Goal: Information Seeking & Learning: Check status

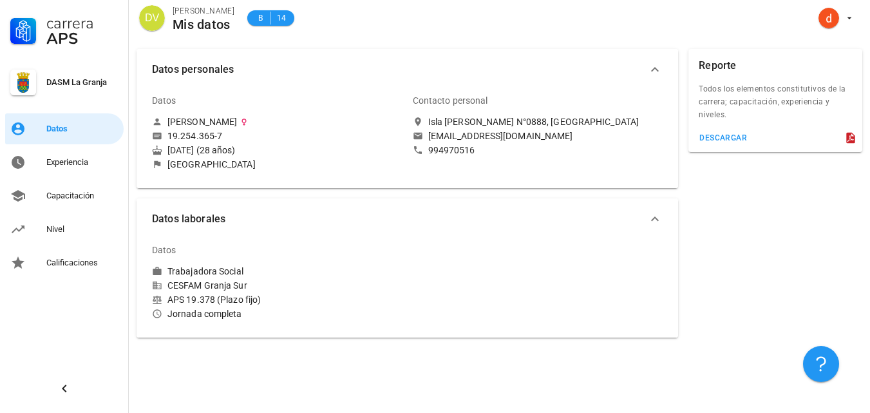
click at [513, 131] on div "[EMAIL_ADDRESS][DOMAIN_NAME]" at bounding box center [500, 136] width 145 height 12
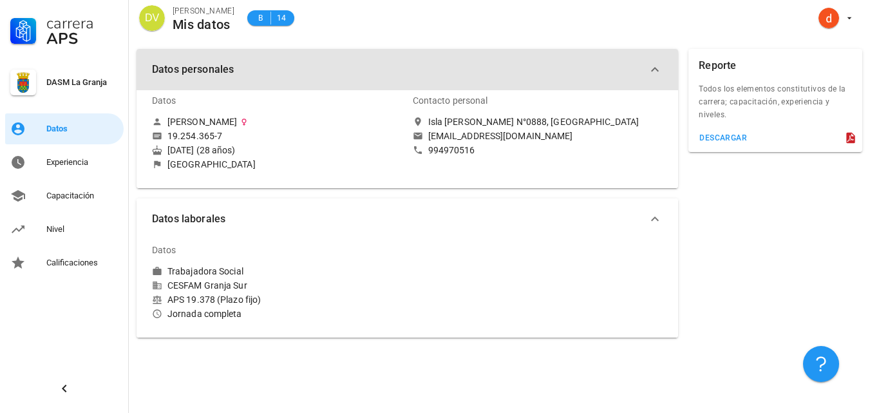
click at [654, 70] on icon "button" at bounding box center [654, 69] width 15 height 15
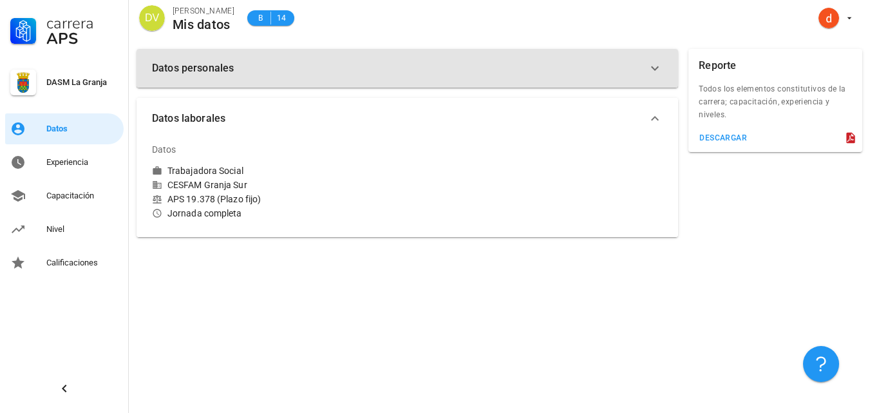
click at [656, 66] on icon "button" at bounding box center [654, 68] width 15 height 15
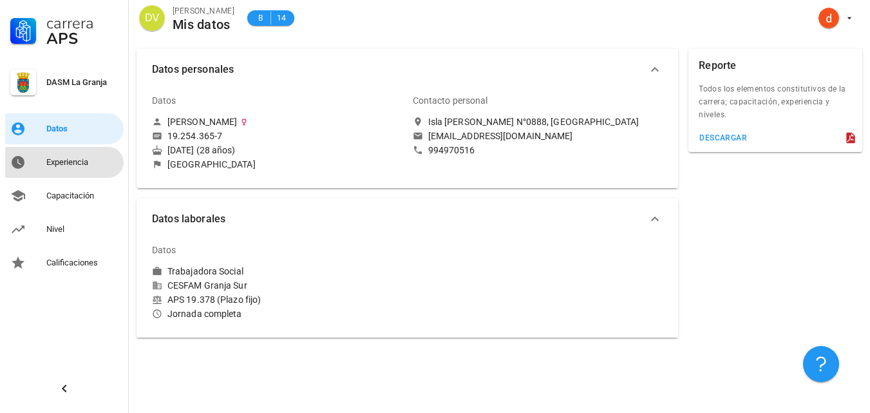
click at [49, 160] on div "Experiencia" at bounding box center [82, 162] width 72 height 10
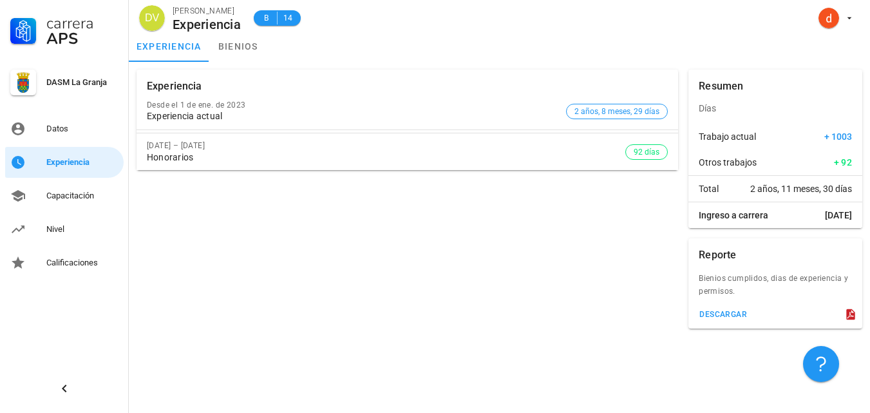
click at [847, 314] on icon at bounding box center [850, 314] width 8 height 11
click at [64, 198] on div "Capacitación" at bounding box center [82, 196] width 72 height 10
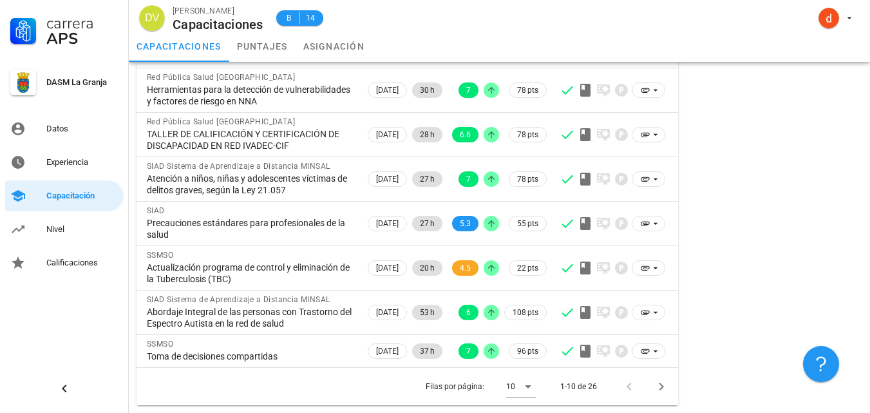
scroll to position [262, 0]
click at [661, 387] on icon "Página siguiente" at bounding box center [661, 386] width 15 height 15
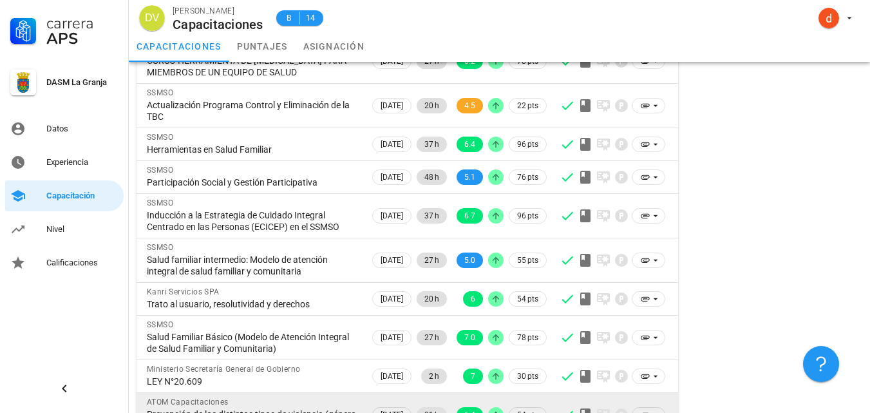
scroll to position [239, 0]
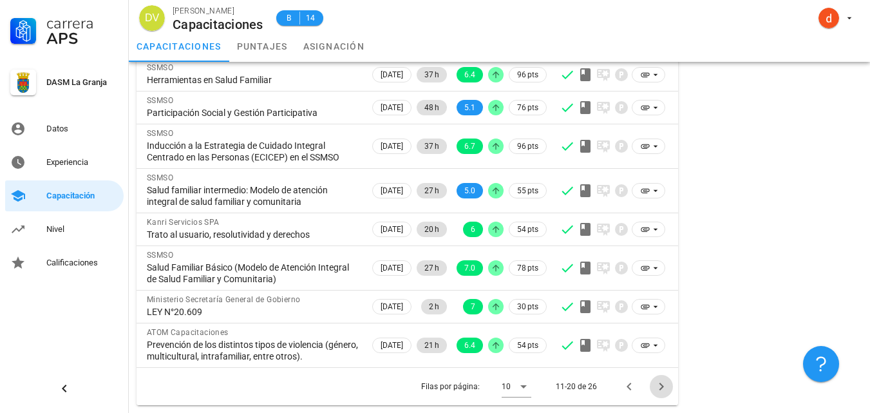
click at [659, 384] on icon "Página siguiente" at bounding box center [661, 386] width 15 height 15
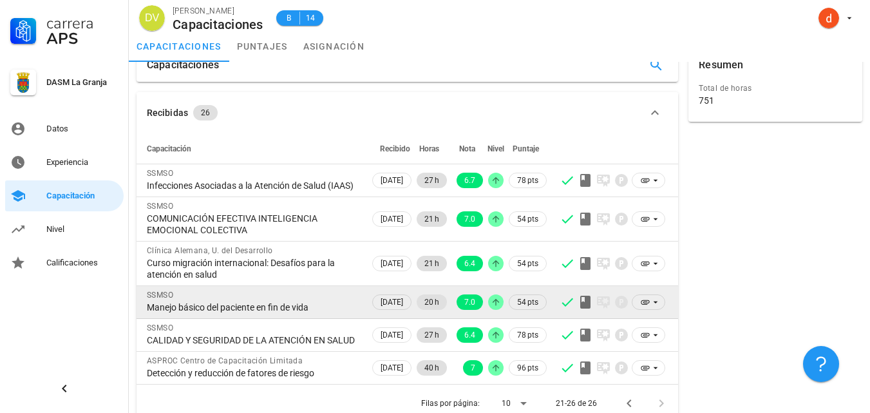
scroll to position [0, 0]
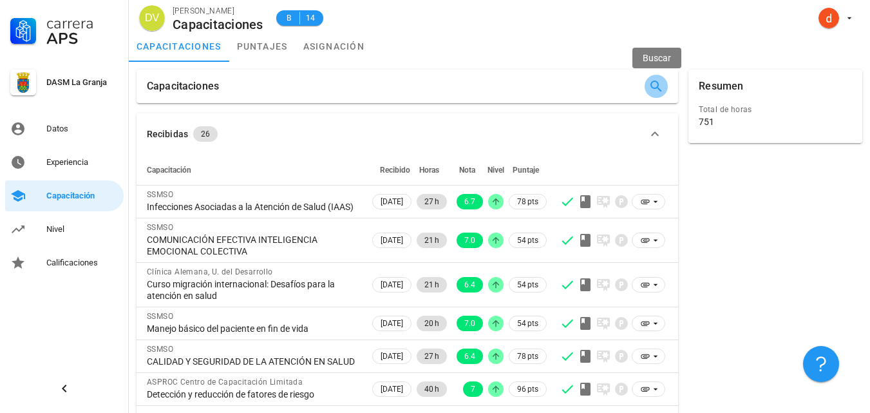
click at [654, 88] on icon "button" at bounding box center [656, 87] width 12 height 12
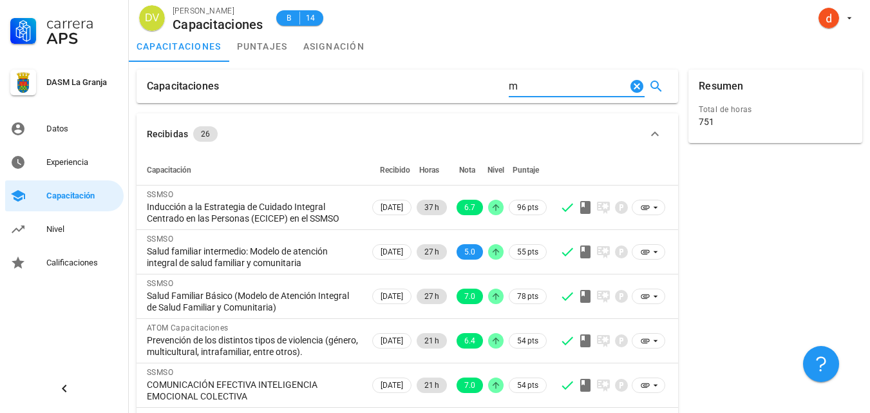
click at [524, 79] on input "m" at bounding box center [568, 86] width 118 height 21
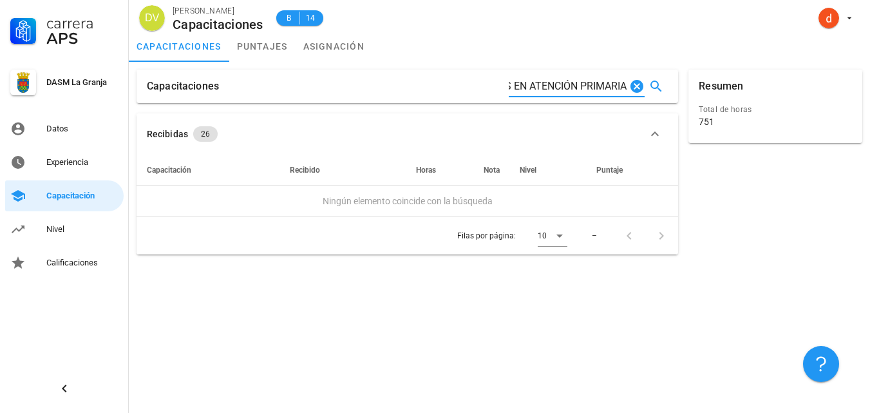
scroll to position [0, 474]
type input "ESTRATEGIA MHGAP PARA TRASTORNOS MENTALES, NEUROLÓGICOS Y CONSUMO DE SUSTANCIAS…"
click at [600, 88] on input "ESTRATEGIA MHGAP PARA TRASTORNOS MENTALES, NEUROLÓGICOS Y CONSUMO DE SUSTANCIAS…" at bounding box center [568, 86] width 118 height 21
click at [635, 236] on div at bounding box center [632, 235] width 28 height 23
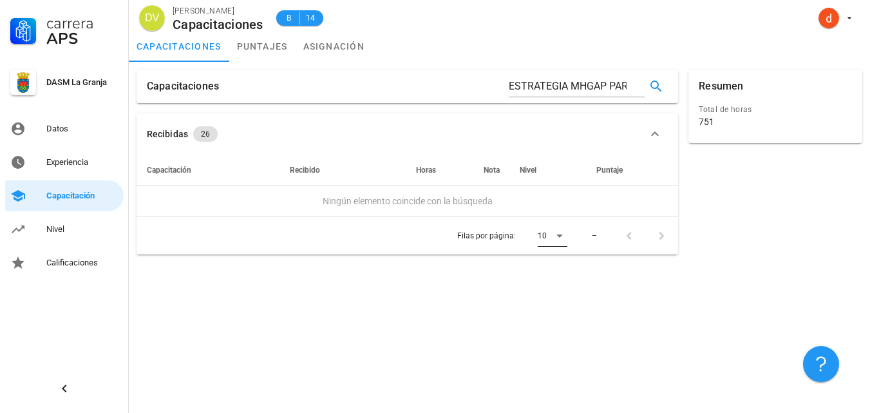
click at [554, 238] on icon at bounding box center [559, 235] width 15 height 15
click at [557, 243] on div "5" at bounding box center [563, 246] width 28 height 12
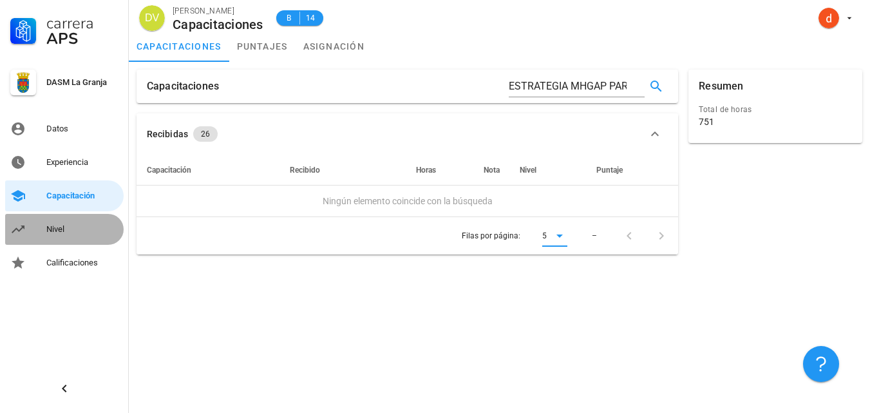
click at [62, 236] on div "Nivel" at bounding box center [82, 229] width 72 height 21
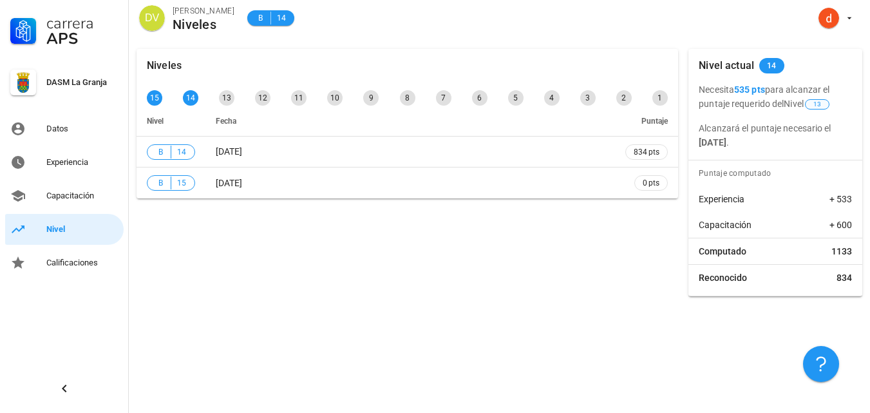
drag, startPoint x: 739, startPoint y: 89, endPoint x: 831, endPoint y: 106, distance: 93.1
click at [831, 106] on p "Necesita 535 pts para alcanzar el puntaje requerido del Nivel 13" at bounding box center [775, 96] width 153 height 28
click at [829, 106] on span "13" at bounding box center [817, 104] width 24 height 10
drag, startPoint x: 698, startPoint y: 129, endPoint x: 725, endPoint y: 129, distance: 27.0
click at [725, 129] on div "Necesita 535 pts para alcanzar el puntaje requerido del Nivel 13 Alcanzará el p…" at bounding box center [775, 115] width 174 height 67
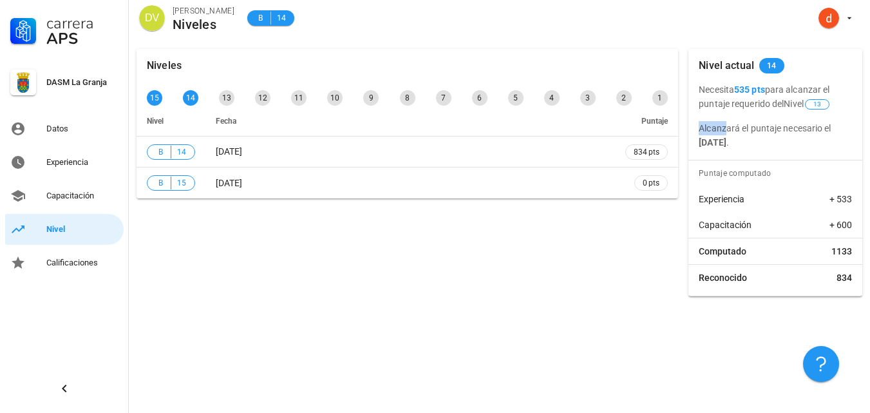
click at [725, 129] on p "Alcanzará el puntaje necesario el [DATE] ." at bounding box center [775, 135] width 153 height 28
drag, startPoint x: 734, startPoint y: 133, endPoint x: 815, endPoint y: 133, distance: 81.8
click at [815, 133] on p "Alcanzará el puntaje necesario el [DATE] ." at bounding box center [775, 135] width 153 height 28
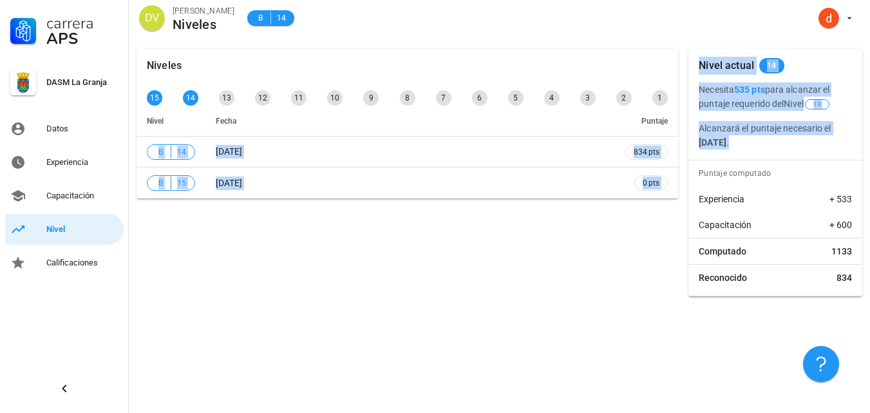
drag, startPoint x: 816, startPoint y: 152, endPoint x: 652, endPoint y: 130, distance: 165.0
click at [652, 130] on div "Niveles 15 14 13 12 11 10 9 8 7 6 5 4 3 2 1 Nivel Fecha Puntaje B 14 [DATE] 834…" at bounding box center [499, 173] width 736 height 258
click at [748, 135] on p "Alcanzará el puntaje necesario el [DATE] ." at bounding box center [775, 135] width 153 height 28
click at [428, 214] on div "Niveles 15 14 13 12 11 10 9 8 7 6 5 4 3 2 1 Nivel Fecha Puntaje B 14 [DATE] 834…" at bounding box center [407, 173] width 552 height 258
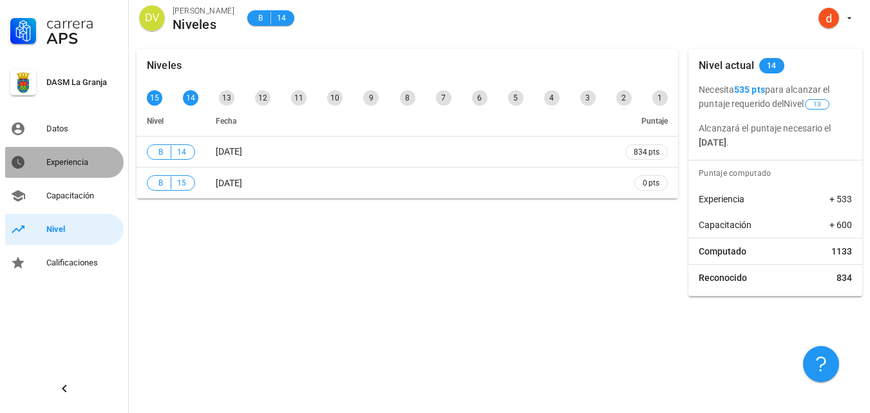
click at [91, 161] on div "Experiencia" at bounding box center [82, 162] width 72 height 10
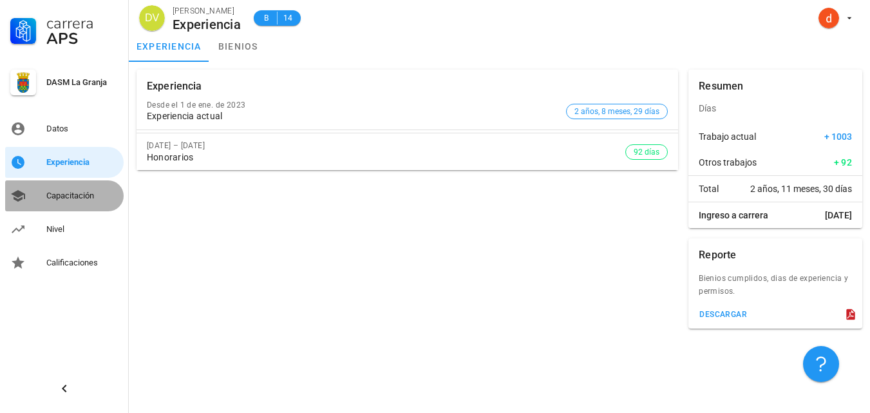
click at [97, 188] on div "Capacitación" at bounding box center [82, 195] width 72 height 21
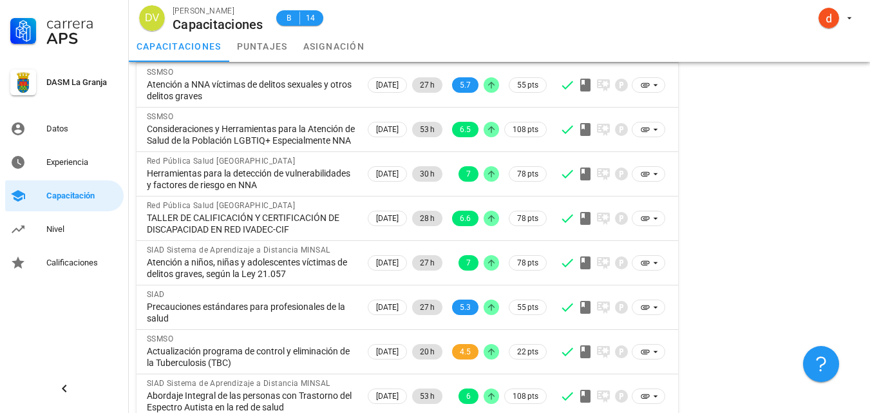
scroll to position [262, 0]
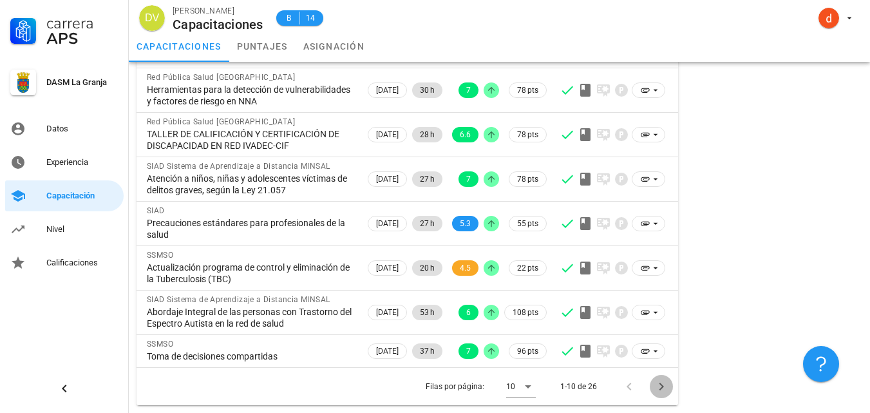
click at [658, 383] on icon "Página siguiente" at bounding box center [661, 386] width 15 height 15
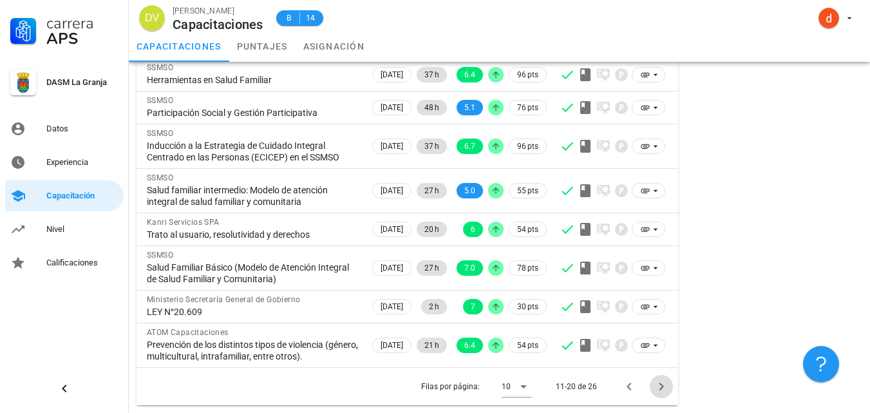
click at [658, 383] on icon "Página siguiente" at bounding box center [661, 386] width 15 height 15
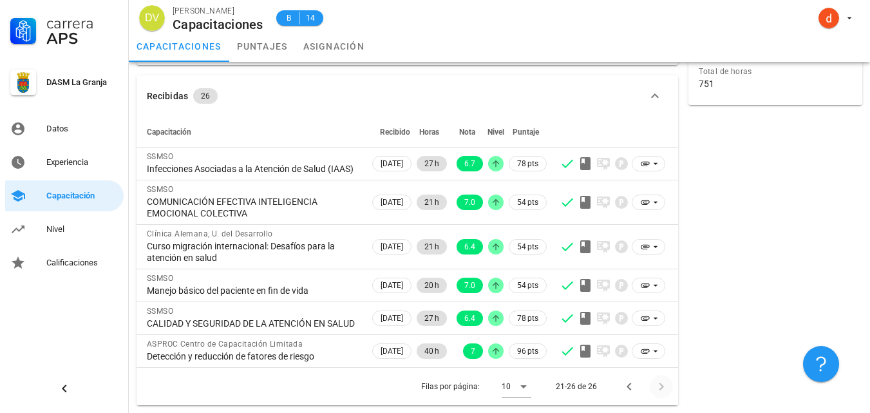
click at [658, 383] on div at bounding box center [659, 386] width 28 height 23
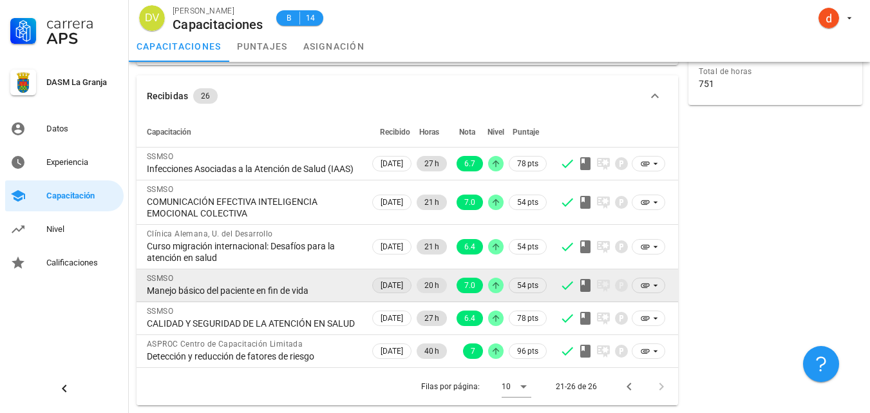
scroll to position [0, 0]
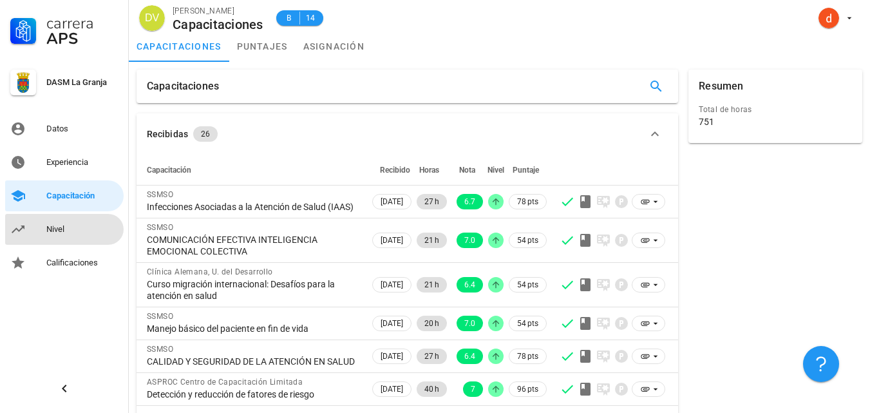
click at [61, 231] on div "Nivel" at bounding box center [82, 229] width 72 height 10
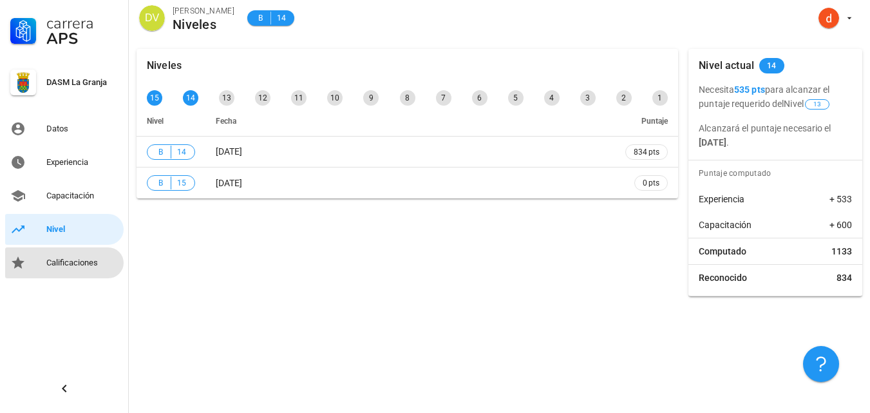
click at [66, 264] on div "Calificaciones" at bounding box center [82, 263] width 72 height 10
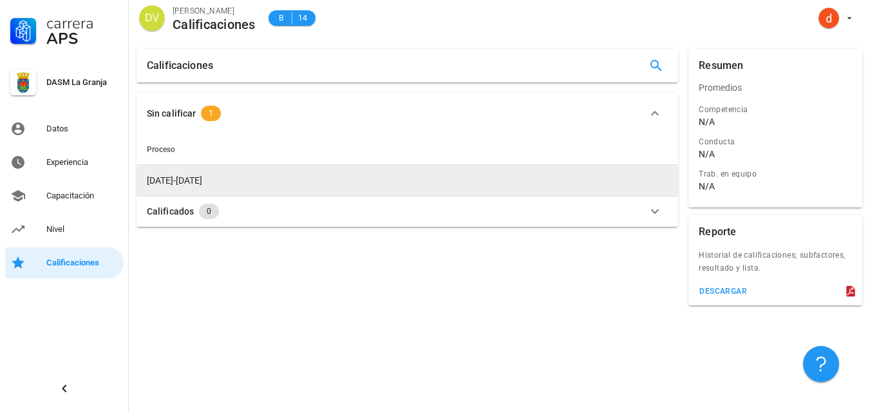
click at [169, 178] on span "[DATE]-[DATE]" at bounding box center [174, 180] width 55 height 10
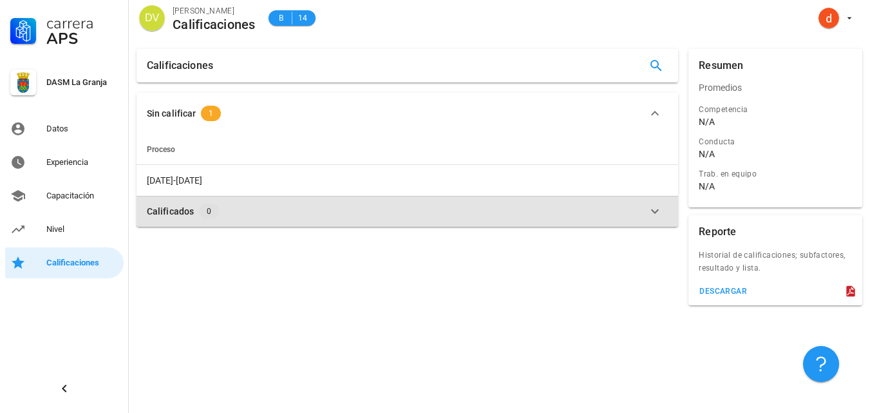
click at [191, 217] on div "Calificados" at bounding box center [170, 211] width 47 height 14
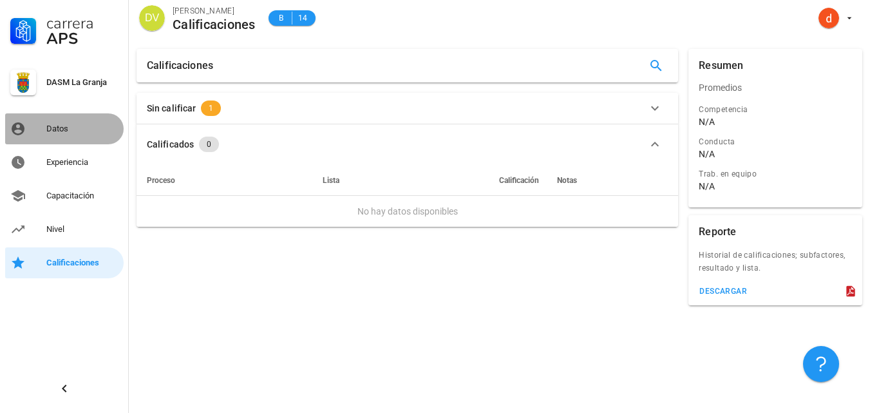
click at [95, 131] on div "Datos" at bounding box center [82, 129] width 72 height 10
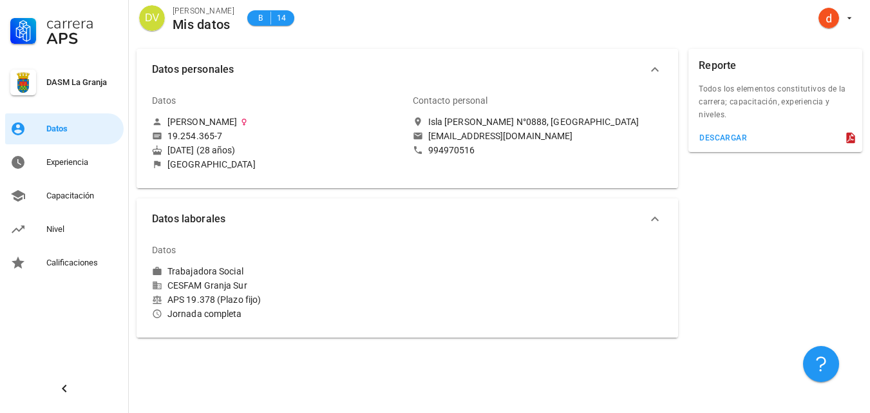
click at [200, 133] on div "19.254.365-7" at bounding box center [194, 136] width 55 height 12
click at [217, 66] on span "Datos personales" at bounding box center [399, 70] width 495 height 18
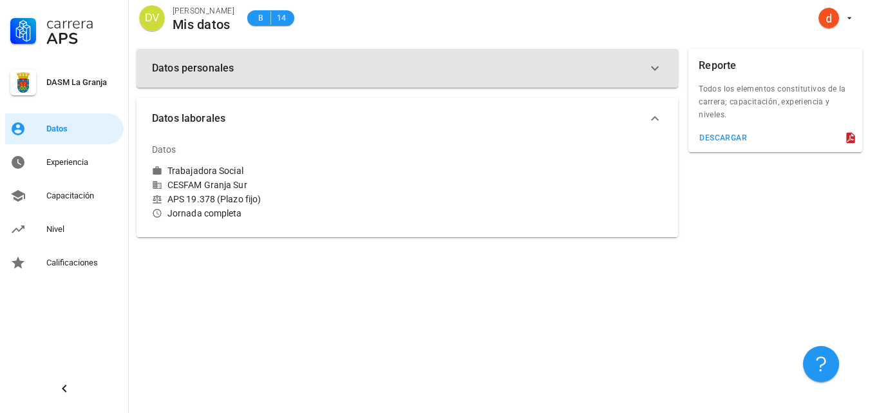
click at [217, 66] on span "Datos personales" at bounding box center [399, 68] width 495 height 18
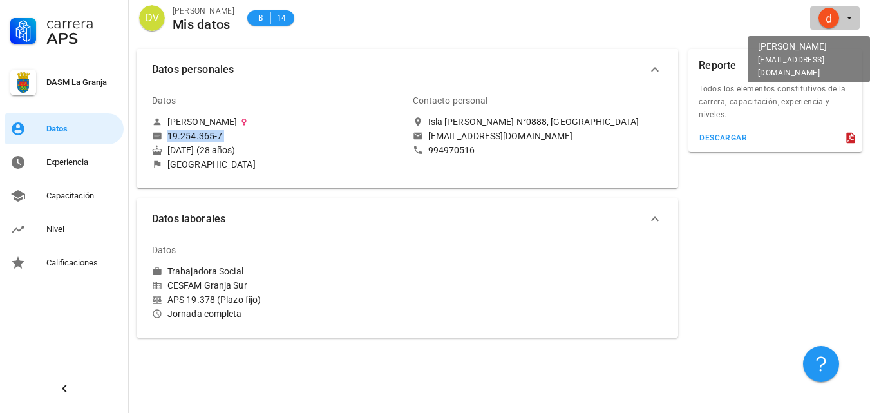
click at [853, 17] on icon "button" at bounding box center [849, 18] width 10 height 10
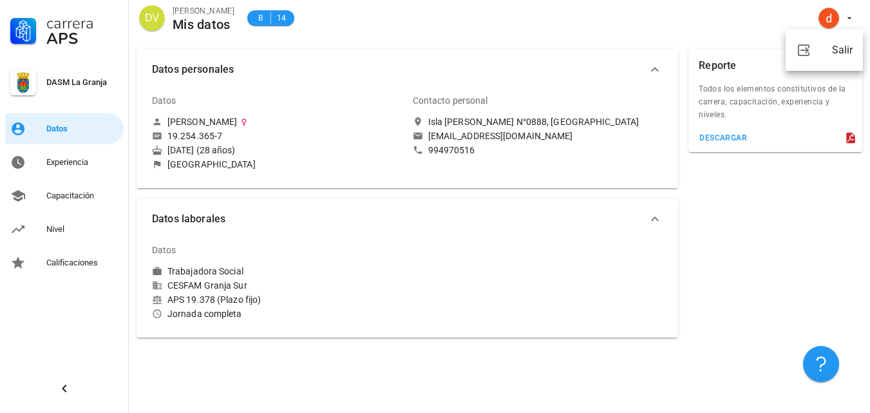
click at [267, 37] on div "B 14" at bounding box center [264, 17] width 60 height 41
click at [26, 29] on icon at bounding box center [23, 31] width 26 height 26
